Goal: Task Accomplishment & Management: Use online tool/utility

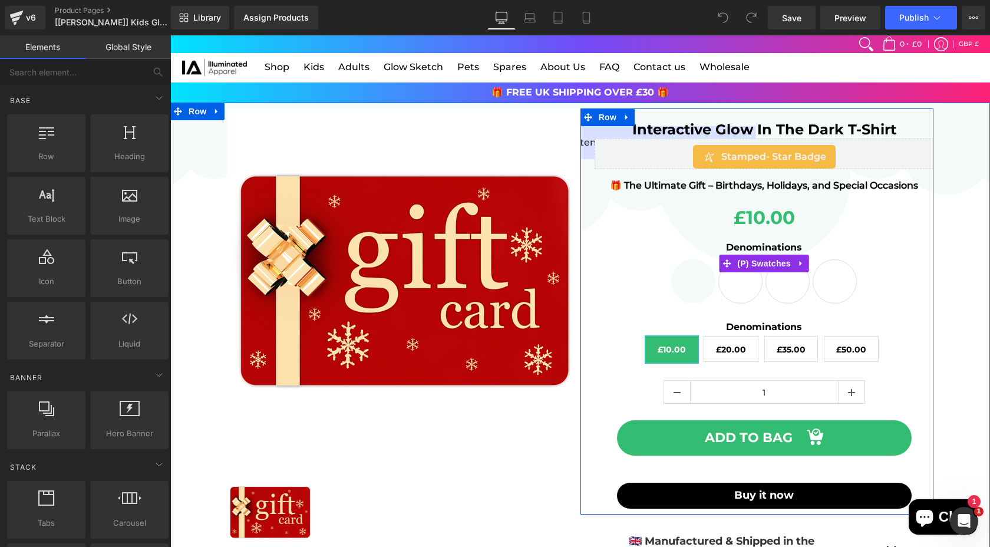
click at [727, 282] on span "£20.00" at bounding box center [741, 281] width 44 height 44
click at [686, 281] on span "£10.00" at bounding box center [693, 281] width 44 height 44
drag, startPoint x: 789, startPoint y: 282, endPoint x: 808, endPoint y: 281, distance: 18.9
click at [789, 282] on span "£35.00" at bounding box center [788, 281] width 44 height 44
click at [820, 280] on span "£50.00" at bounding box center [835, 281] width 44 height 44
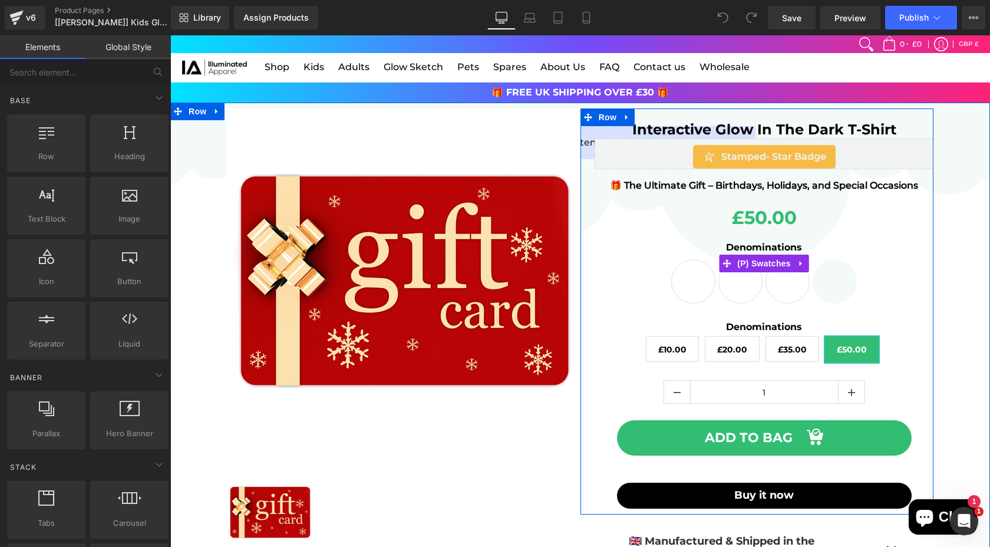
click at [703, 284] on span "£10.00" at bounding box center [693, 281] width 44 height 44
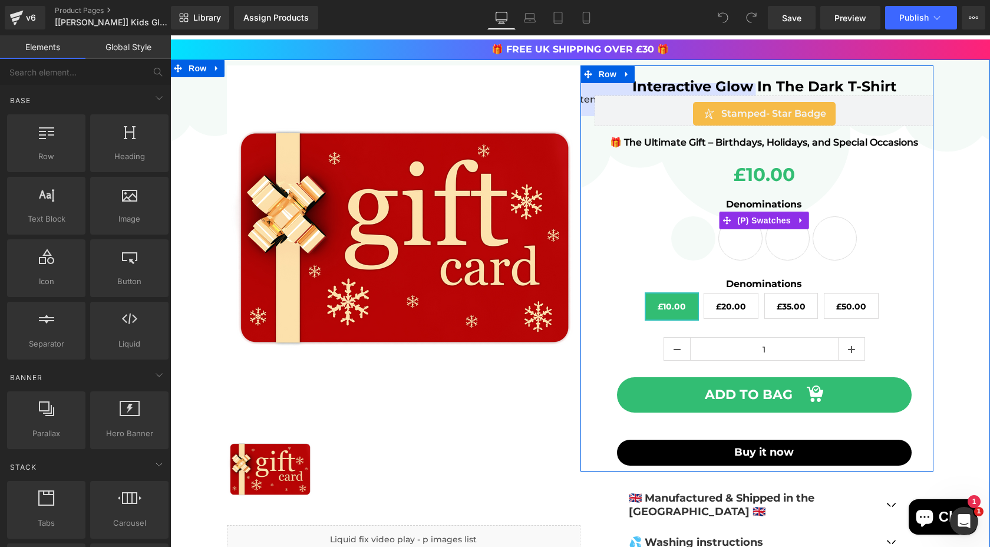
scroll to position [45, 0]
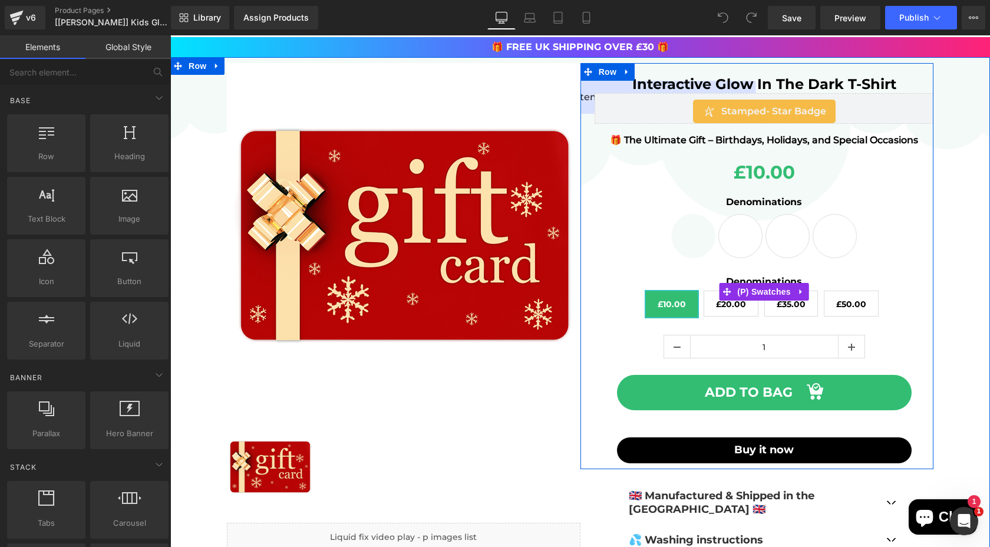
click at [690, 283] on label "Denominations" at bounding box center [765, 283] width 340 height 14
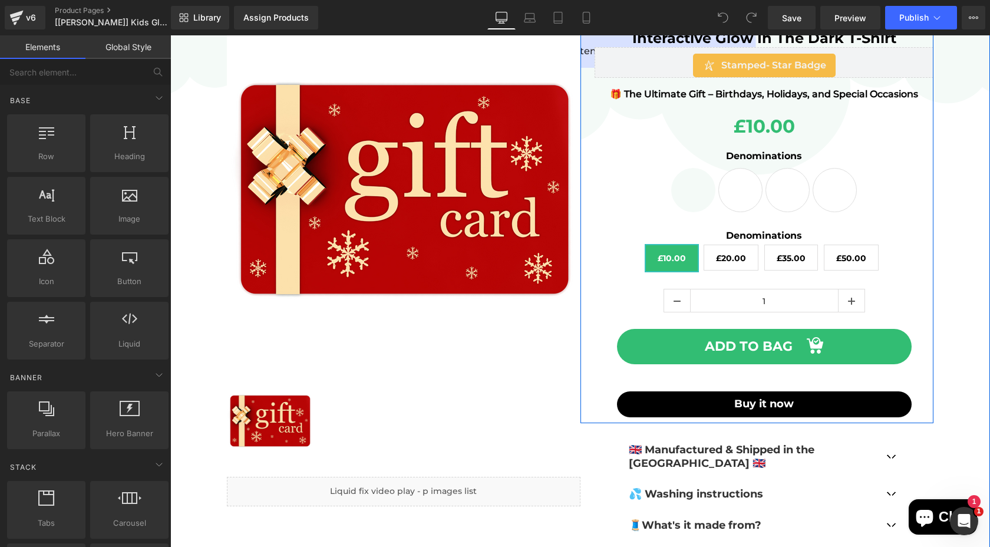
scroll to position [91, 0]
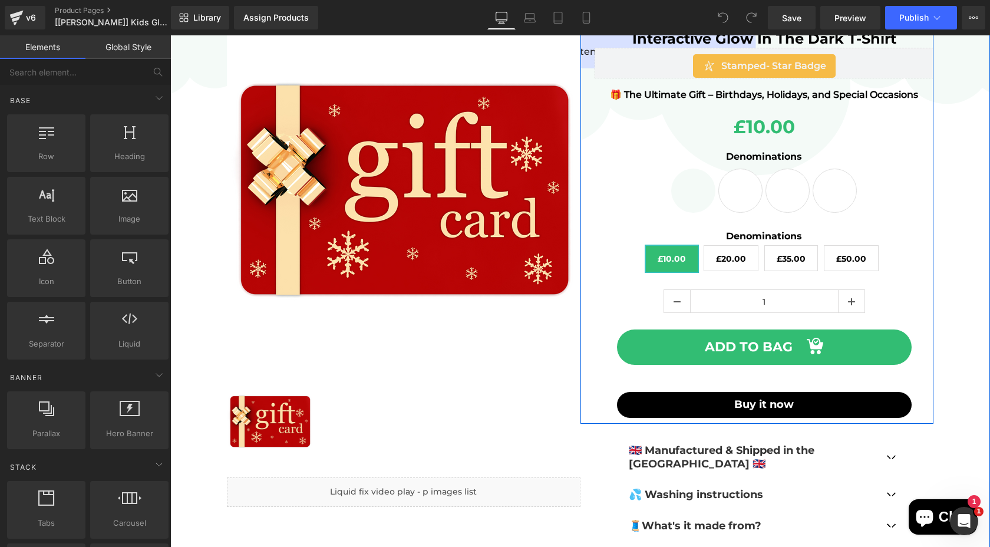
click at [646, 258] on div "Denominations £10.00 £20.00 £35.00 £50.00" at bounding box center [765, 255] width 340 height 50
click at [709, 255] on span "£20.00" at bounding box center [731, 258] width 55 height 26
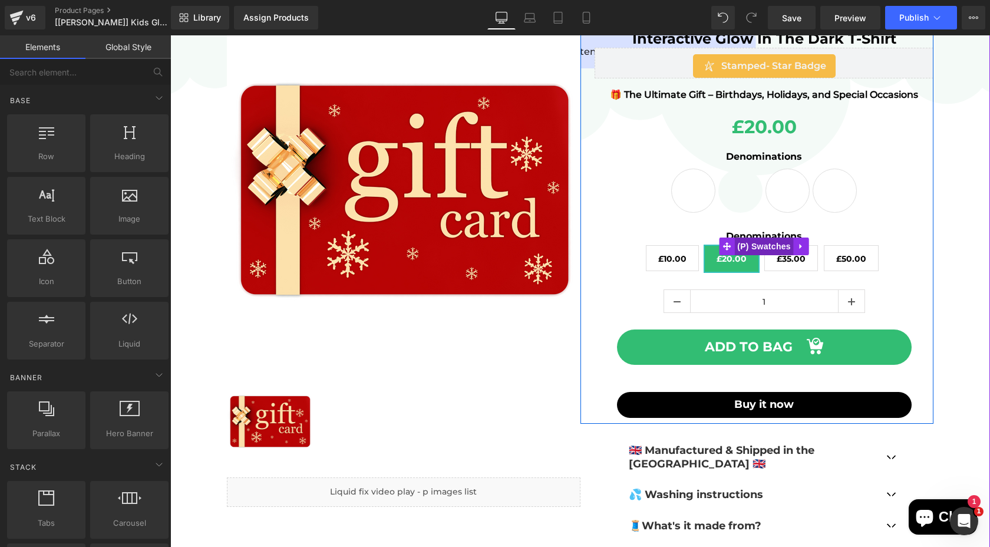
click at [759, 242] on span "(P) Swatches" at bounding box center [764, 247] width 60 height 18
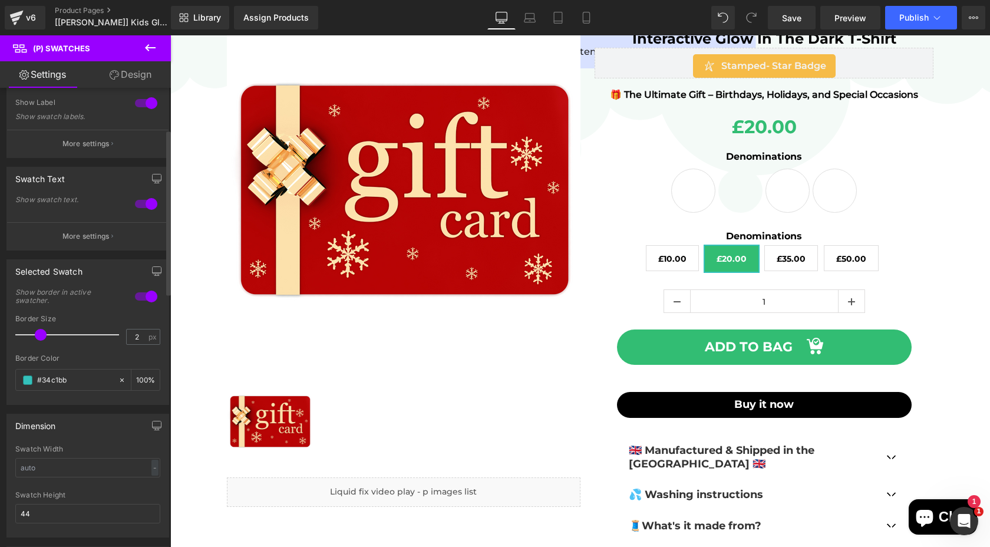
scroll to position [0, 0]
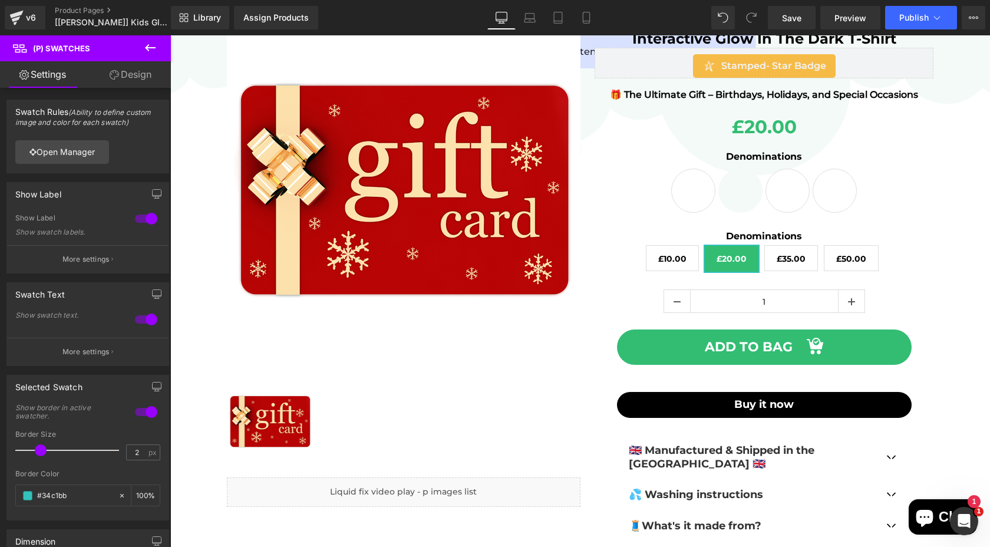
click at [123, 74] on link "Design" at bounding box center [130, 74] width 85 height 27
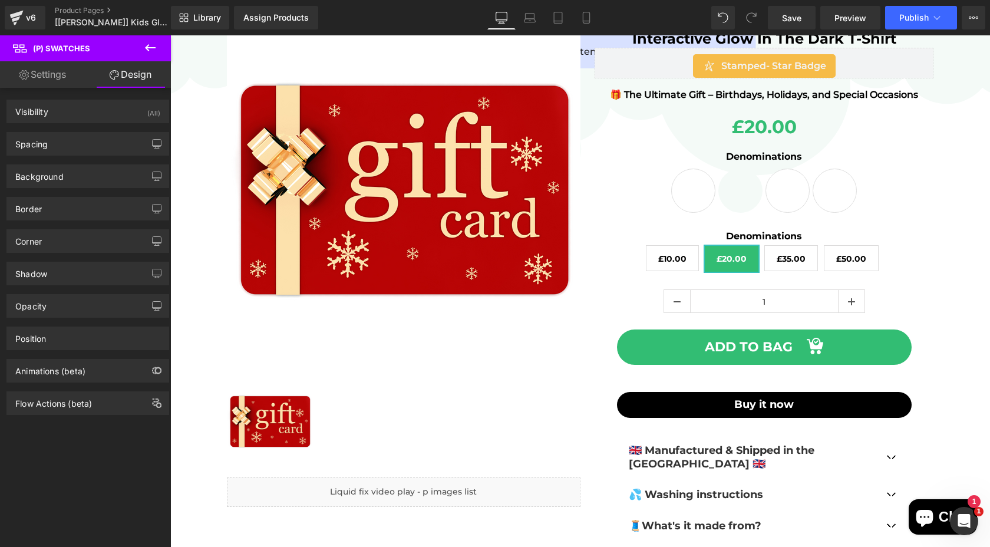
click at [60, 76] on link "Settings" at bounding box center [42, 74] width 85 height 27
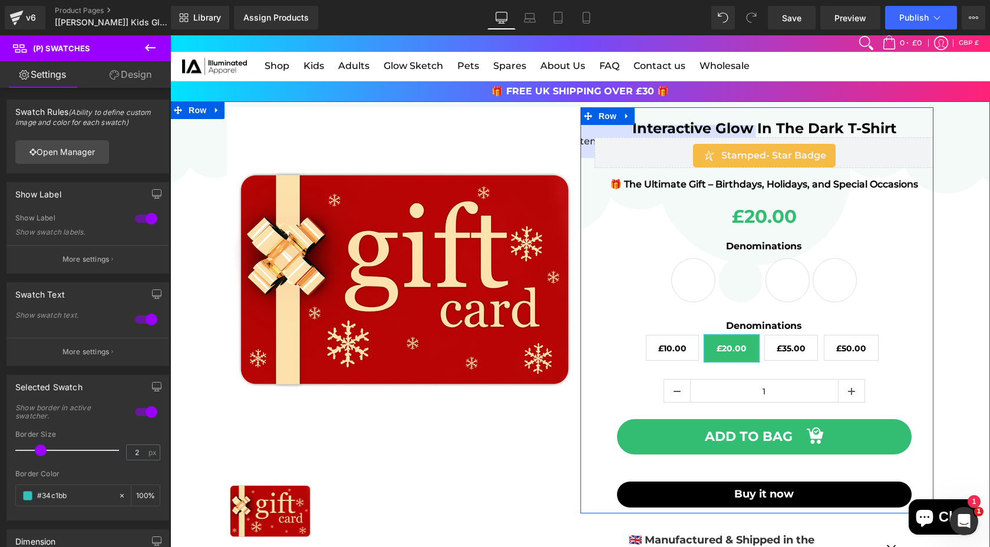
scroll to position [6, 0]
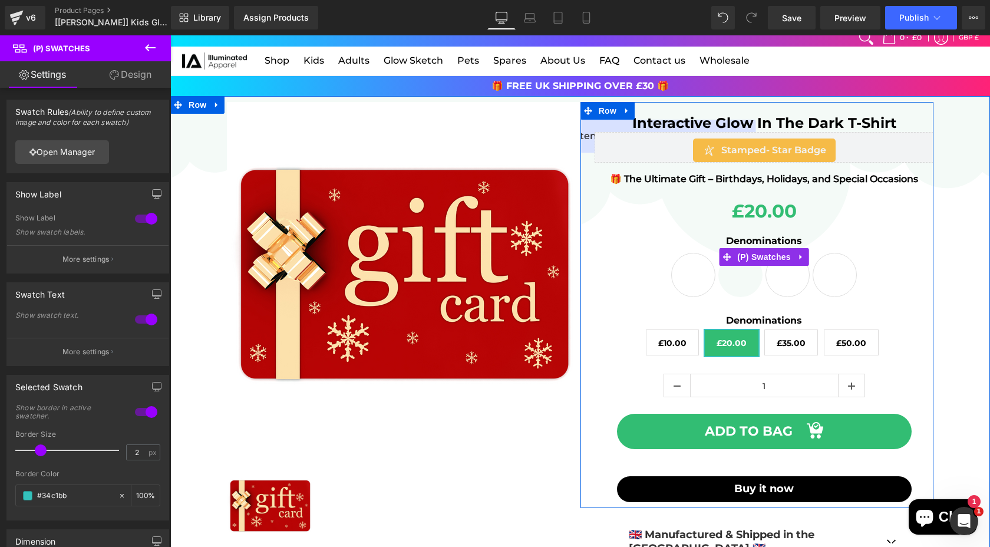
drag, startPoint x: 705, startPoint y: 275, endPoint x: 724, endPoint y: 275, distance: 18.9
click at [705, 276] on span "£10.00" at bounding box center [693, 275] width 44 height 44
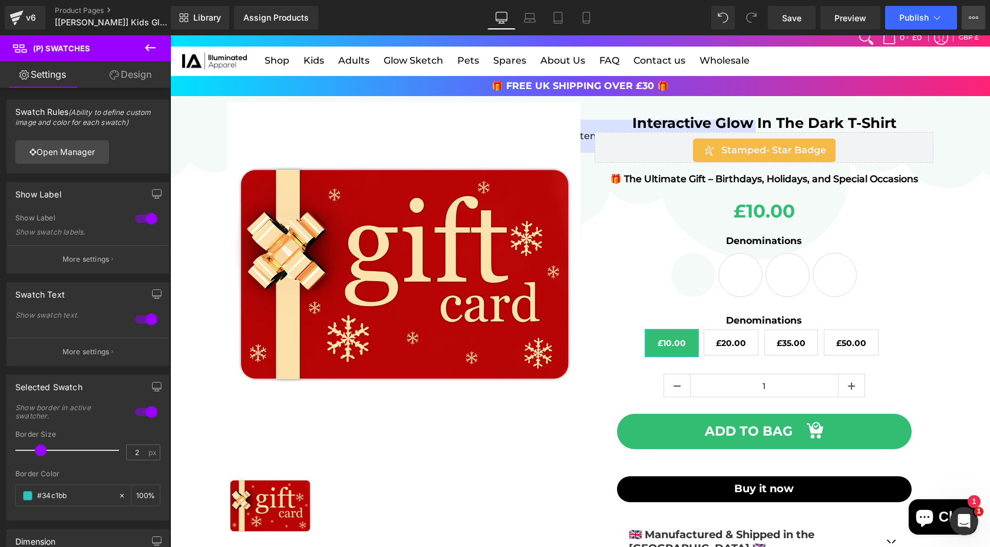
click at [982, 15] on button "View Live Page View with current Template Save Template to Library Schedule Pub…" at bounding box center [974, 18] width 24 height 24
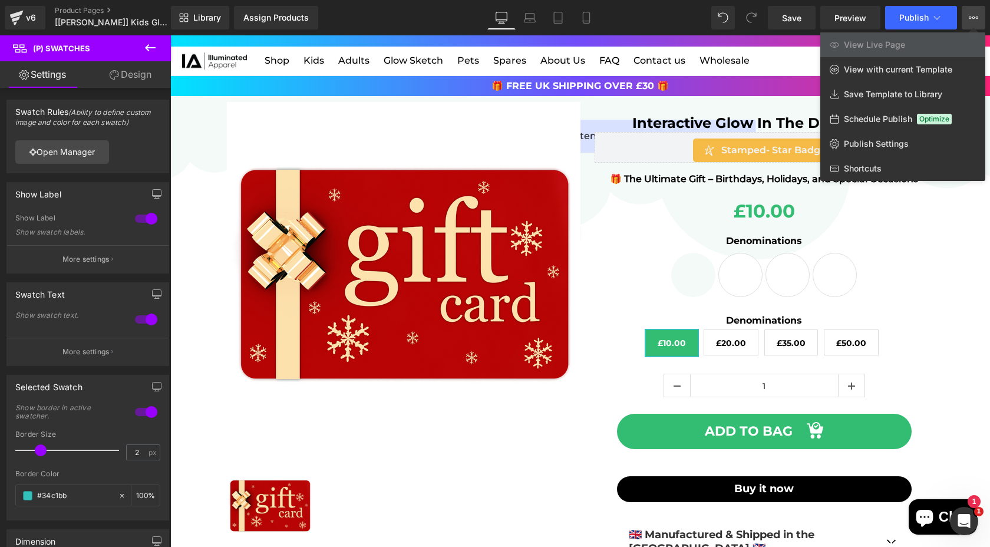
click at [743, 343] on div at bounding box center [580, 291] width 820 height 512
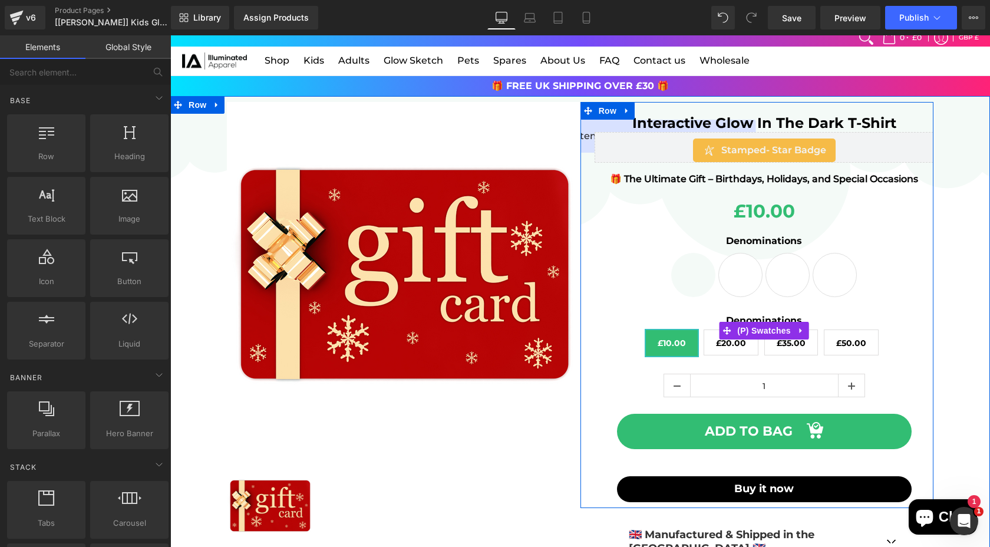
click at [680, 341] on span "£10.00" at bounding box center [672, 343] width 28 height 26
drag, startPoint x: 803, startPoint y: 347, endPoint x: 819, endPoint y: 345, distance: 15.4
click at [803, 347] on span "£35.00" at bounding box center [791, 342] width 29 height 25
click at [839, 345] on span "£50.00" at bounding box center [851, 342] width 30 height 25
drag, startPoint x: 671, startPoint y: 342, endPoint x: 674, endPoint y: 337, distance: 6.4
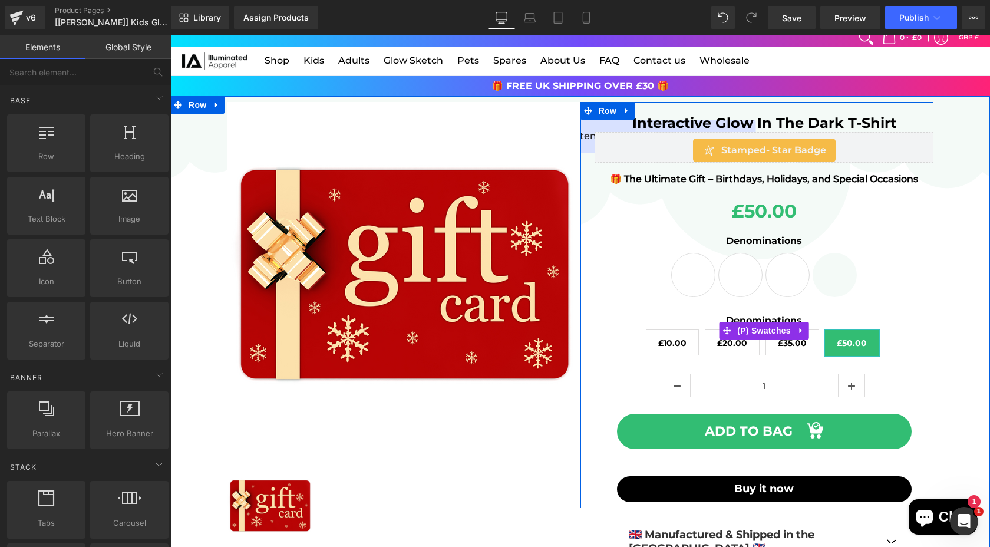
click at [671, 342] on span "£10.00" at bounding box center [672, 342] width 28 height 25
